Goal: Find specific fact: Find contact information

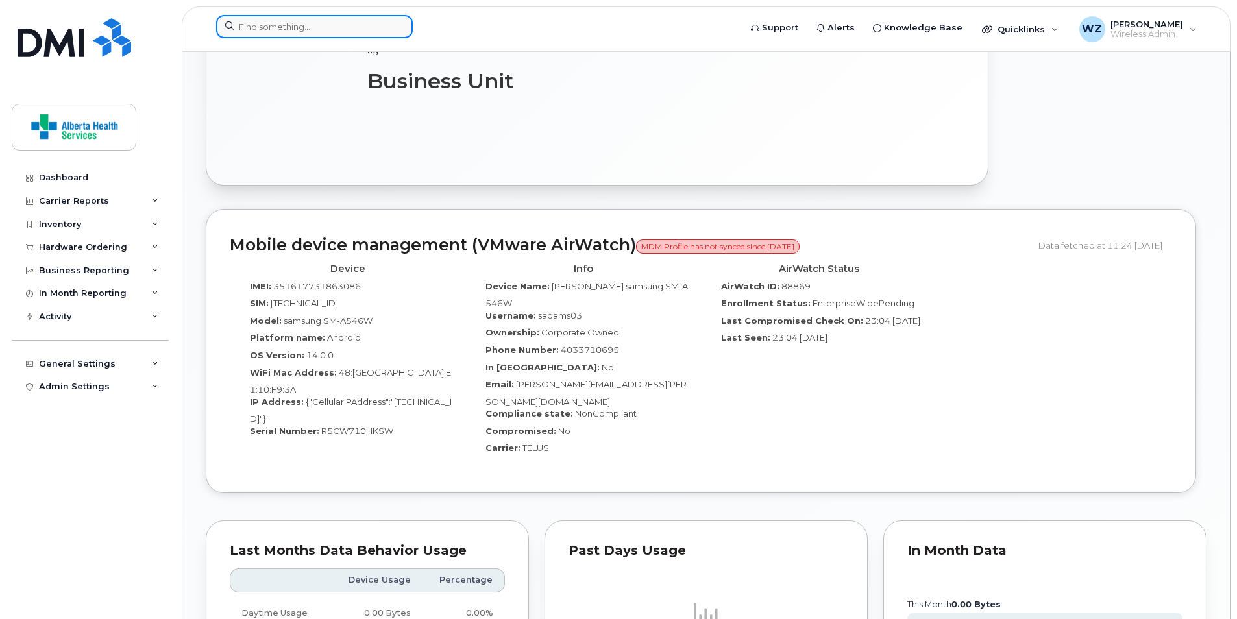
scroll to position [752, 0]
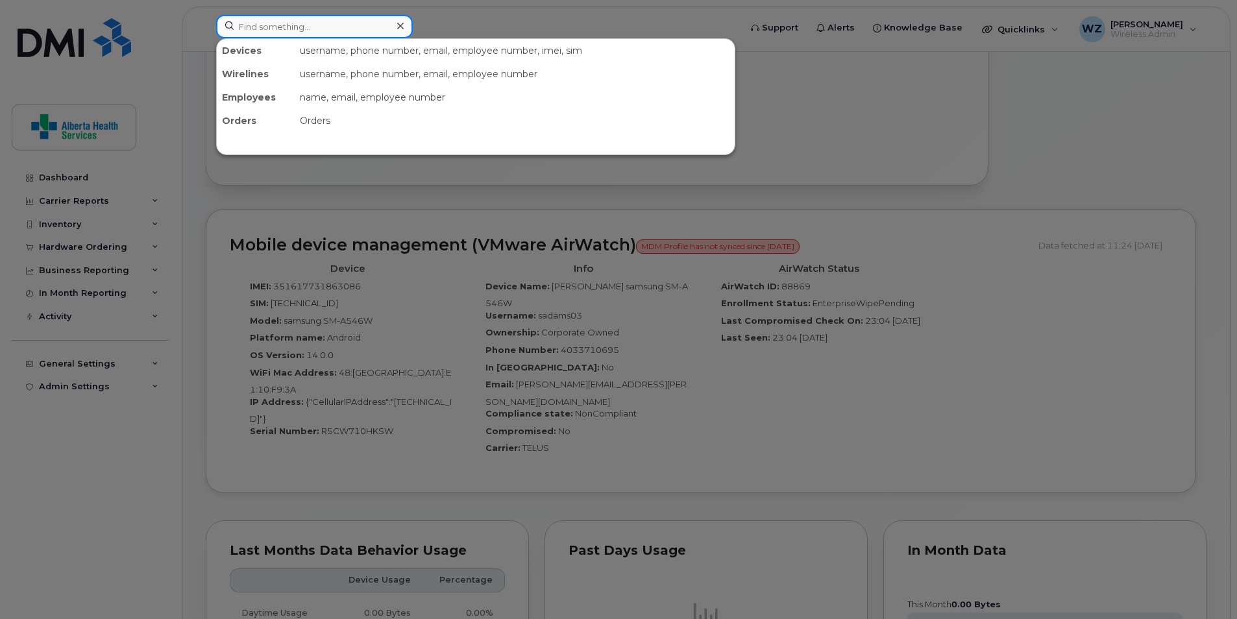
paste input "5872810566"
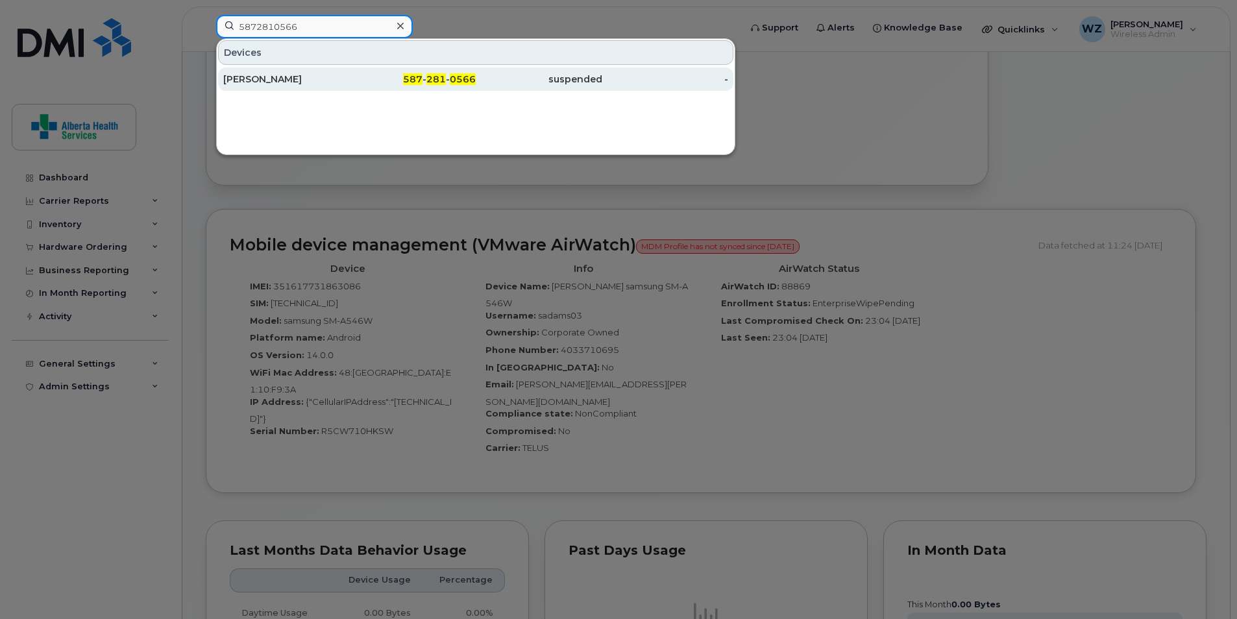
type input "5872810566"
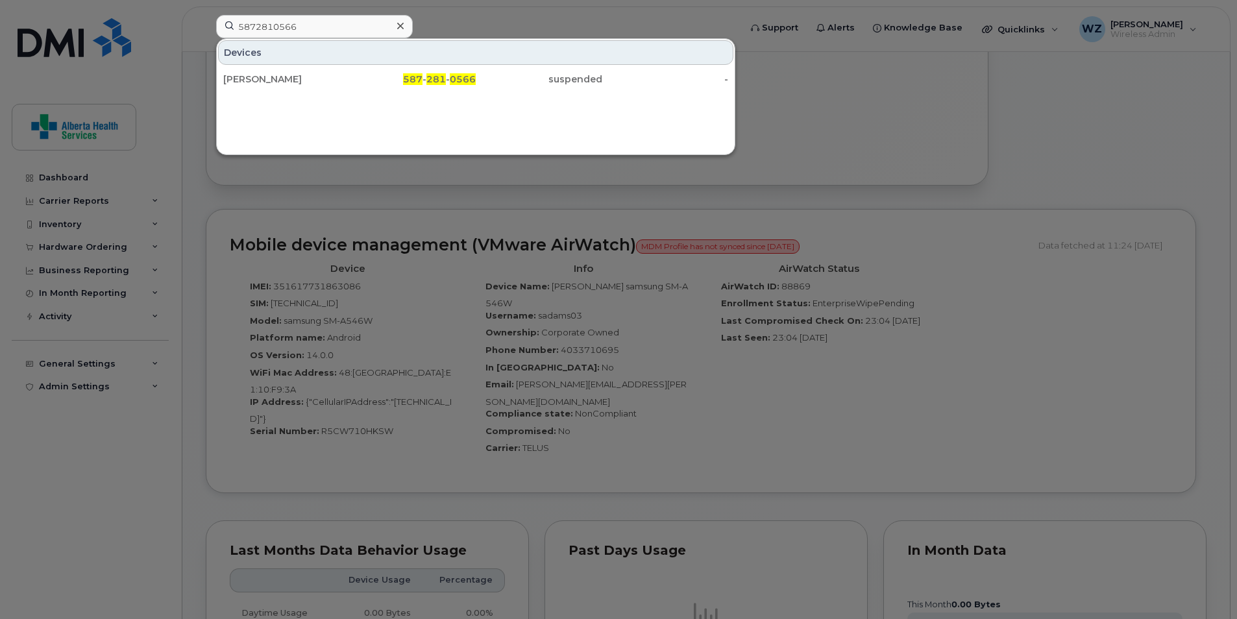
drag, startPoint x: 295, startPoint y: 84, endPoint x: 317, endPoint y: 101, distance: 27.8
click at [295, 84] on div "[PERSON_NAME]" at bounding box center [286, 79] width 127 height 13
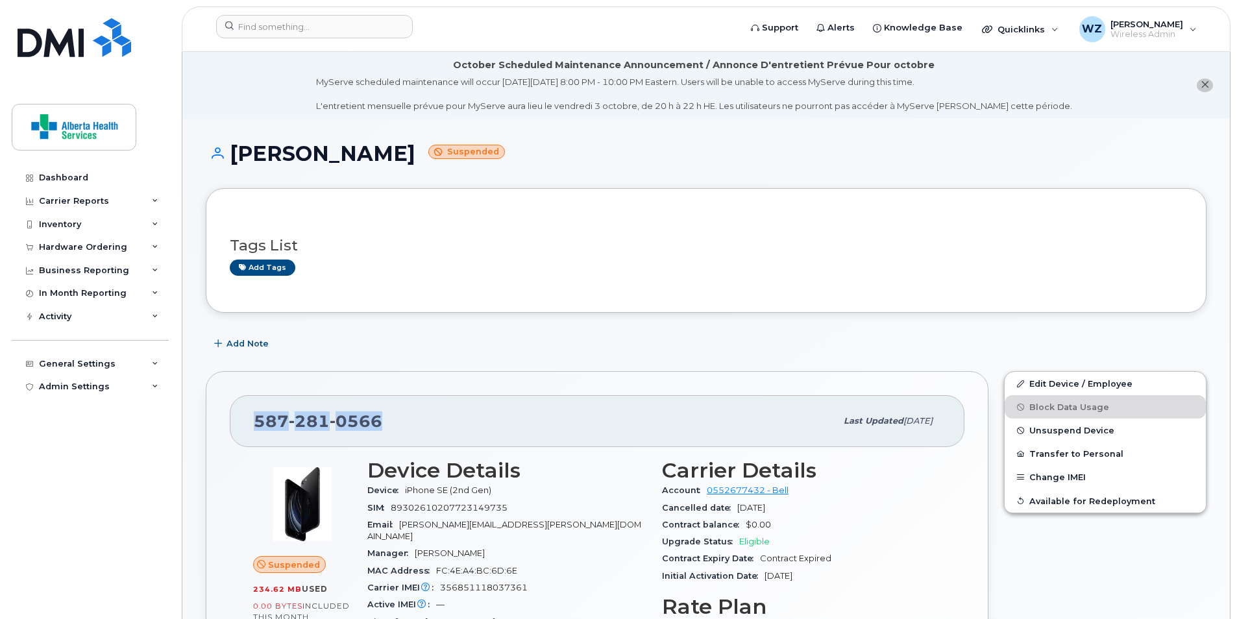
drag, startPoint x: 386, startPoint y: 425, endPoint x: 255, endPoint y: 420, distance: 131.1
click at [255, 420] on div "[PHONE_NUMBER]" at bounding box center [545, 420] width 582 height 27
drag, startPoint x: 255, startPoint y: 420, endPoint x: 267, endPoint y: 420, distance: 12.3
copy span "[PHONE_NUMBER]"
